Goal: Unclear

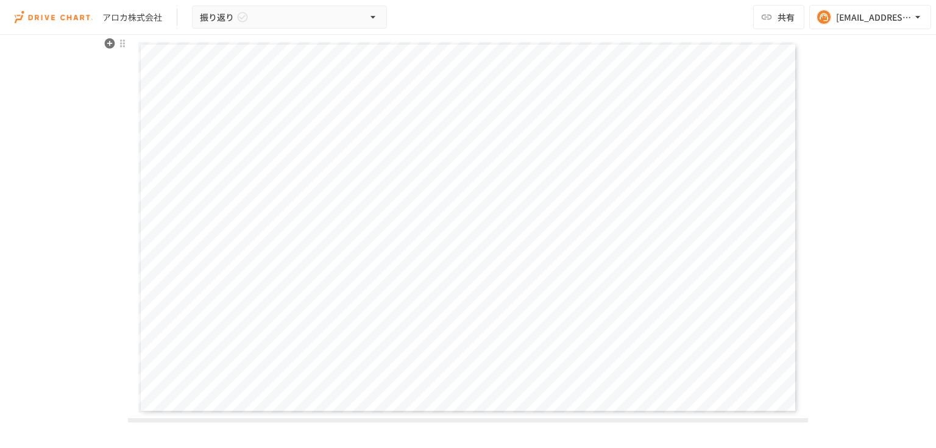
scroll to position [178, 0]
click at [191, 420] on icon "button" at bounding box center [195, 424] width 15 height 15
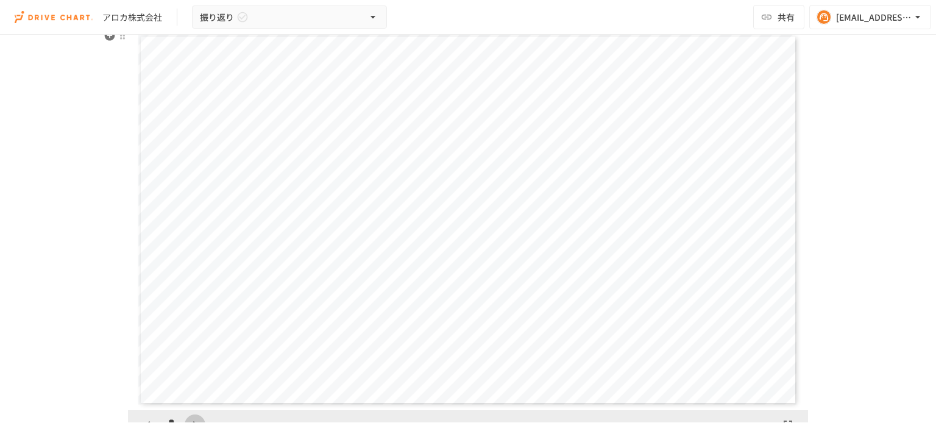
click at [191, 420] on icon "button" at bounding box center [195, 424] width 15 height 15
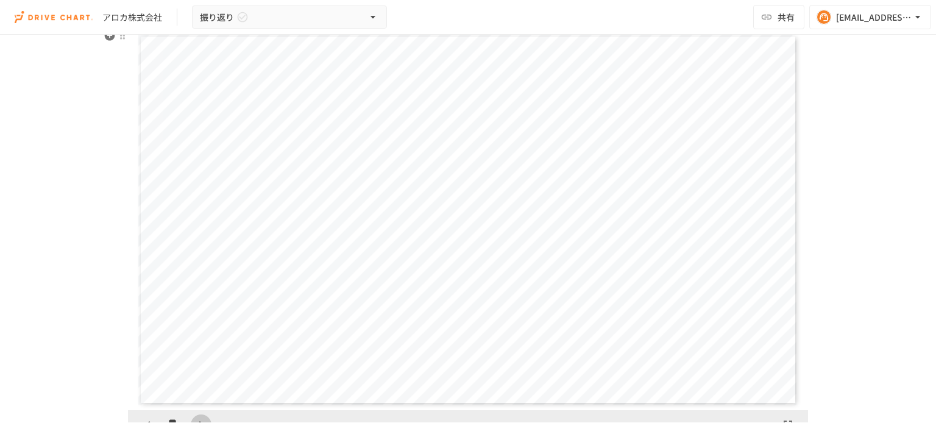
click at [194, 420] on icon "button" at bounding box center [201, 424] width 15 height 15
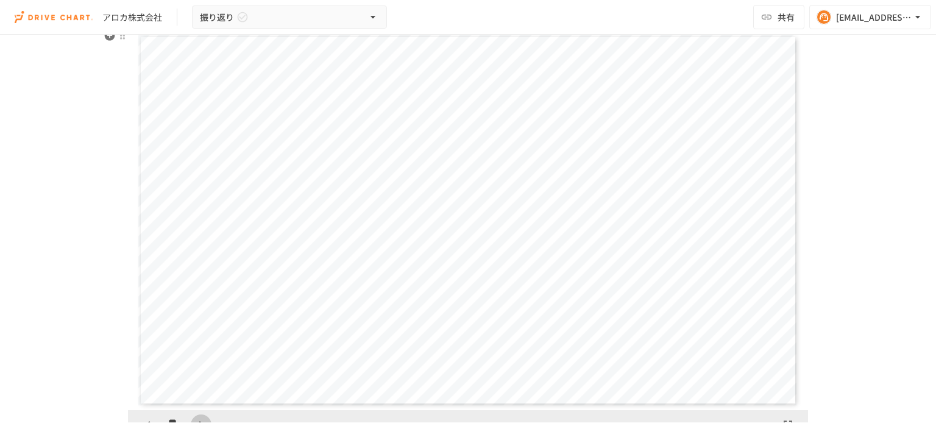
click at [194, 420] on icon "button" at bounding box center [201, 424] width 15 height 15
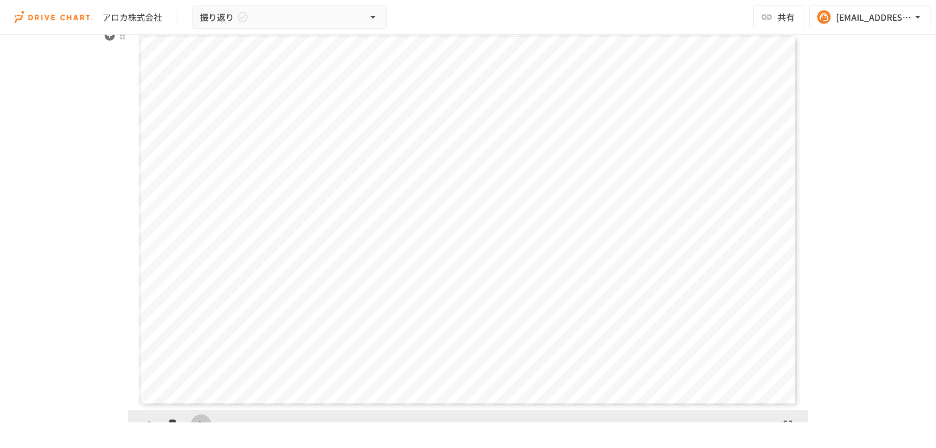
click at [194, 420] on icon "button" at bounding box center [201, 424] width 15 height 15
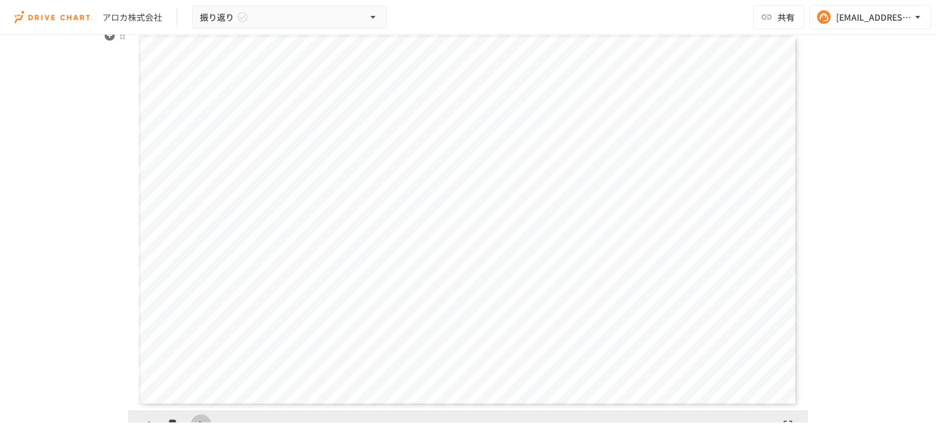
click at [194, 420] on icon "button" at bounding box center [201, 424] width 15 height 15
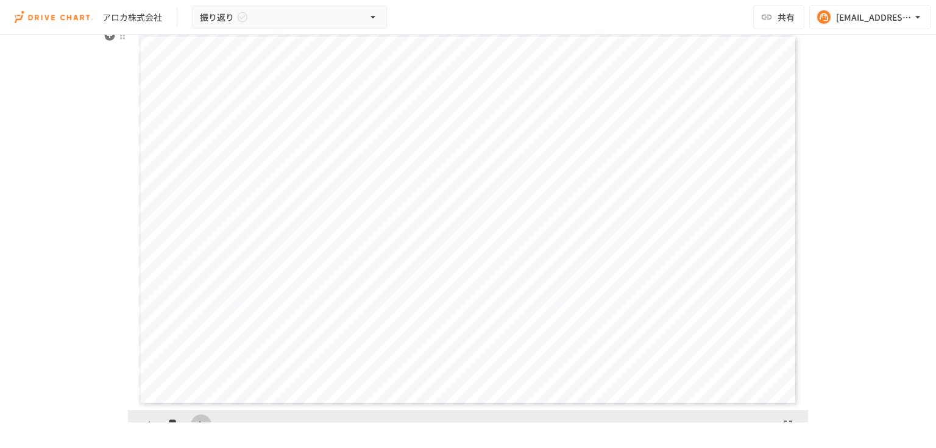
click at [194, 420] on icon "button" at bounding box center [201, 424] width 15 height 15
click at [147, 420] on icon "button" at bounding box center [148, 424] width 15 height 15
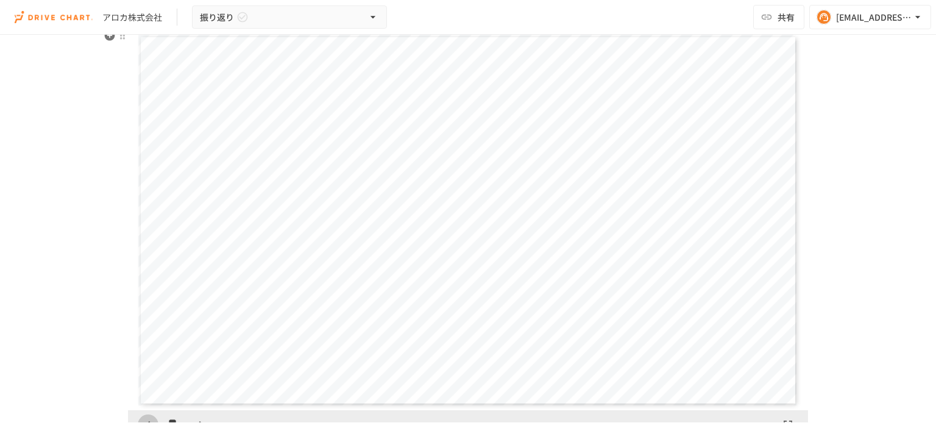
click at [147, 420] on icon "button" at bounding box center [148, 424] width 15 height 15
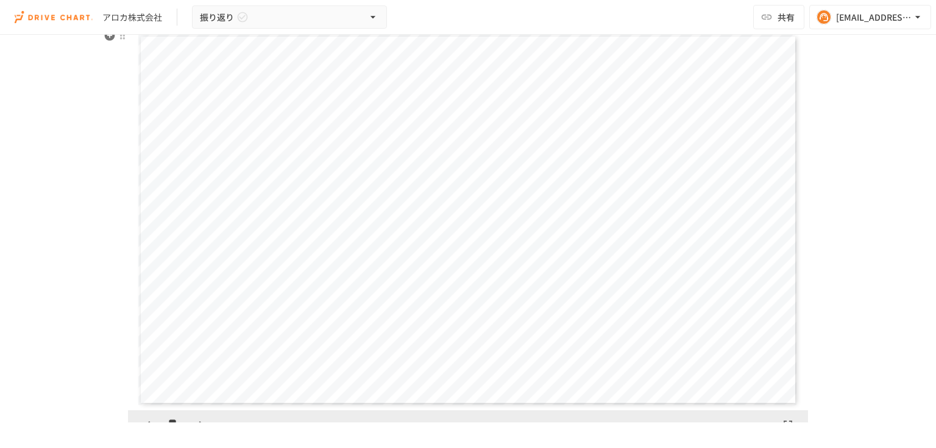
click at [147, 420] on icon "button" at bounding box center [148, 424] width 15 height 15
click at [197, 419] on icon "button" at bounding box center [201, 424] width 15 height 15
click at [146, 419] on icon "button" at bounding box center [148, 424] width 15 height 15
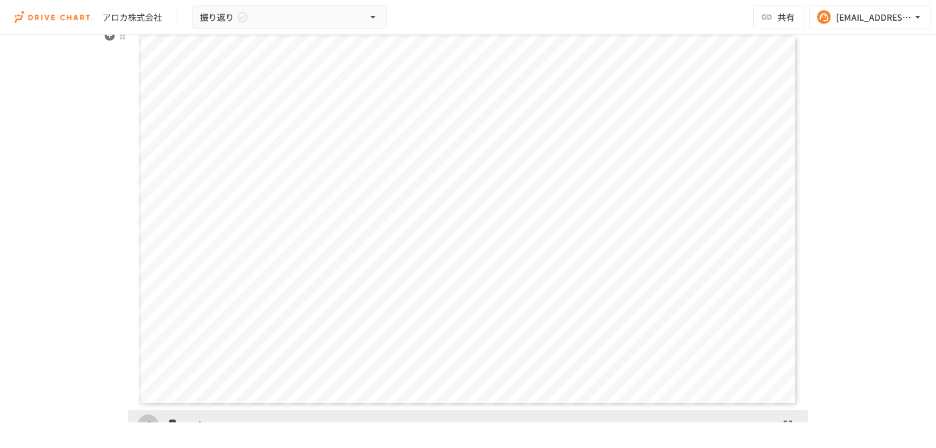
click at [146, 419] on icon "button" at bounding box center [148, 424] width 15 height 15
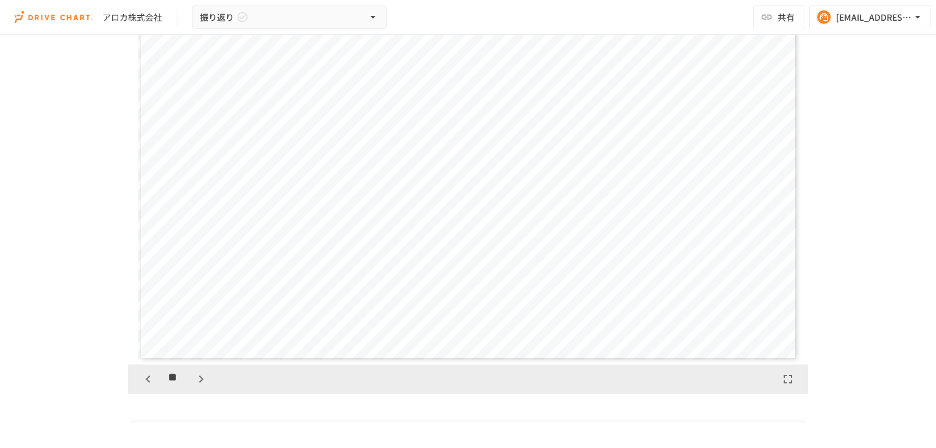
scroll to position [256, 0]
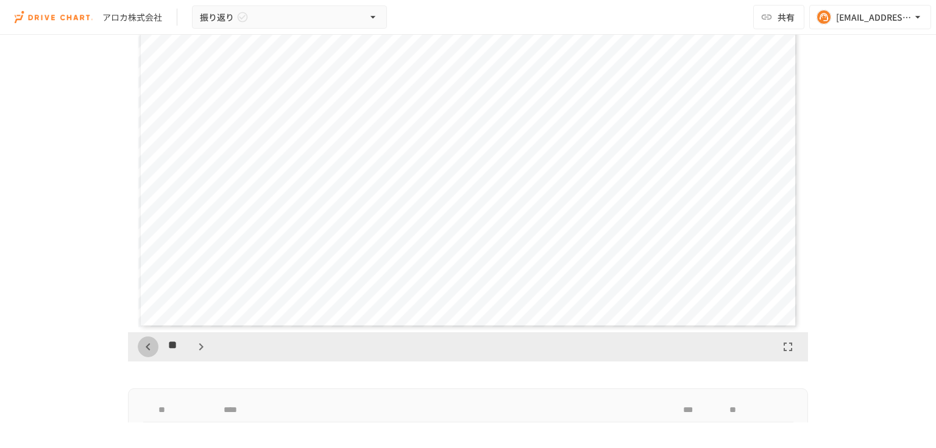
click at [151, 349] on icon "button" at bounding box center [148, 346] width 15 height 15
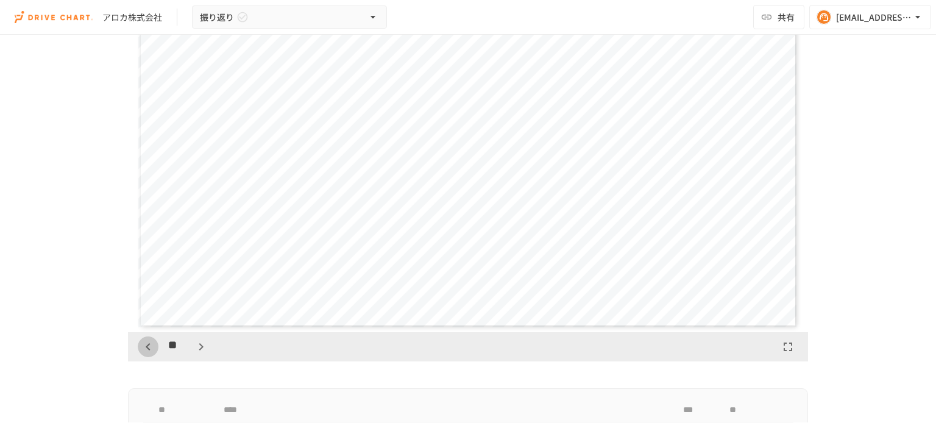
click at [151, 349] on icon "button" at bounding box center [148, 346] width 15 height 15
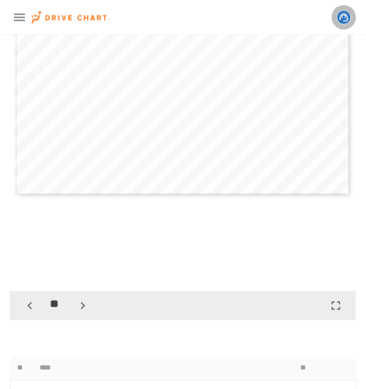
scroll to position [332, 0]
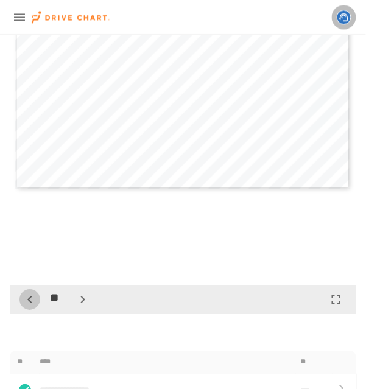
click at [38, 310] on button "button" at bounding box center [30, 299] width 21 height 21
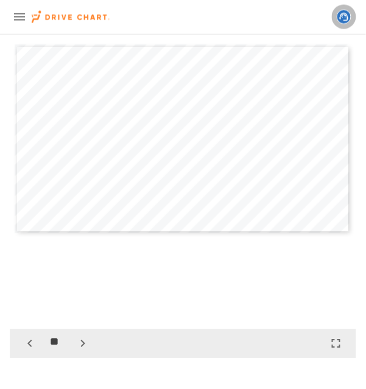
scroll to position [286, 0]
click at [28, 352] on icon "button" at bounding box center [30, 345] width 15 height 15
drag, startPoint x: 67, startPoint y: 367, endPoint x: 74, endPoint y: 361, distance: 9.5
click at [74, 355] on div "*" at bounding box center [54, 345] width 68 height 21
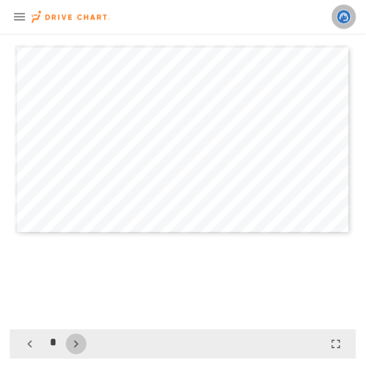
click at [74, 352] on icon "button" at bounding box center [76, 345] width 15 height 15
click at [74, 355] on button "button" at bounding box center [83, 345] width 21 height 21
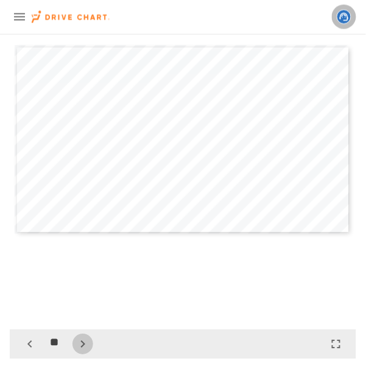
click at [74, 355] on button "button" at bounding box center [83, 345] width 21 height 21
click at [101, 213] on div "**********" at bounding box center [183, 140] width 337 height 190
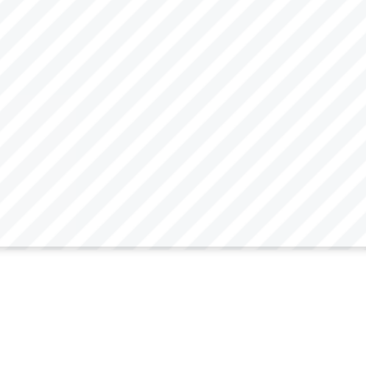
scroll to position [286, 0]
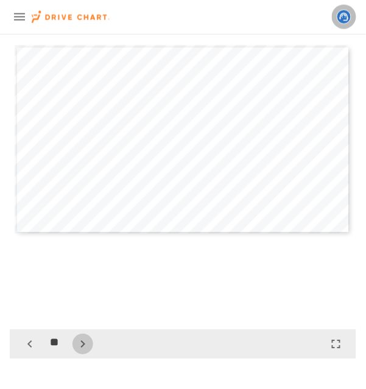
click at [83, 352] on icon "button" at bounding box center [83, 345] width 15 height 15
click at [27, 352] on icon "button" at bounding box center [30, 345] width 15 height 15
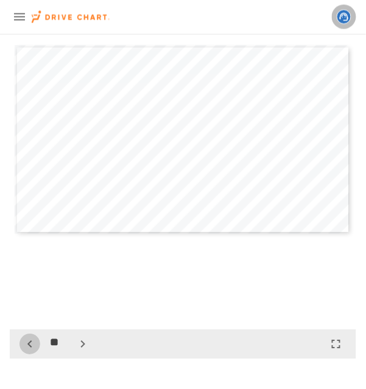
click at [27, 352] on icon "button" at bounding box center [30, 345] width 15 height 15
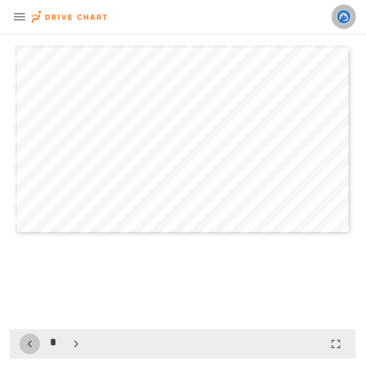
click at [27, 352] on icon "button" at bounding box center [30, 345] width 15 height 15
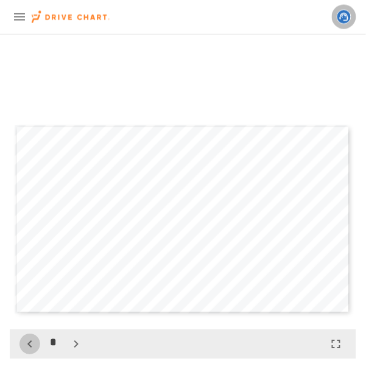
click at [27, 352] on icon "button" at bounding box center [30, 345] width 15 height 15
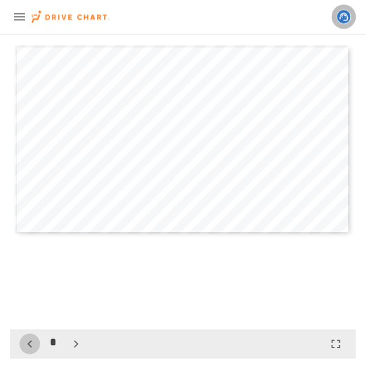
click at [27, 352] on icon "button" at bounding box center [30, 345] width 15 height 15
click at [71, 352] on icon "button" at bounding box center [76, 345] width 15 height 15
